Goal: Transaction & Acquisition: Subscribe to service/newsletter

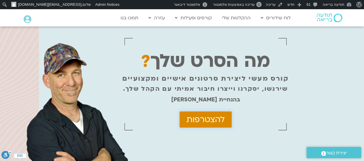
click at [196, 118] on span "להצטרפות" at bounding box center [206, 119] width 38 height 9
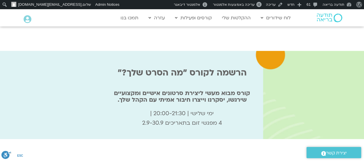
scroll to position [1893, 0]
